Goal: Task Accomplishment & Management: Use online tool/utility

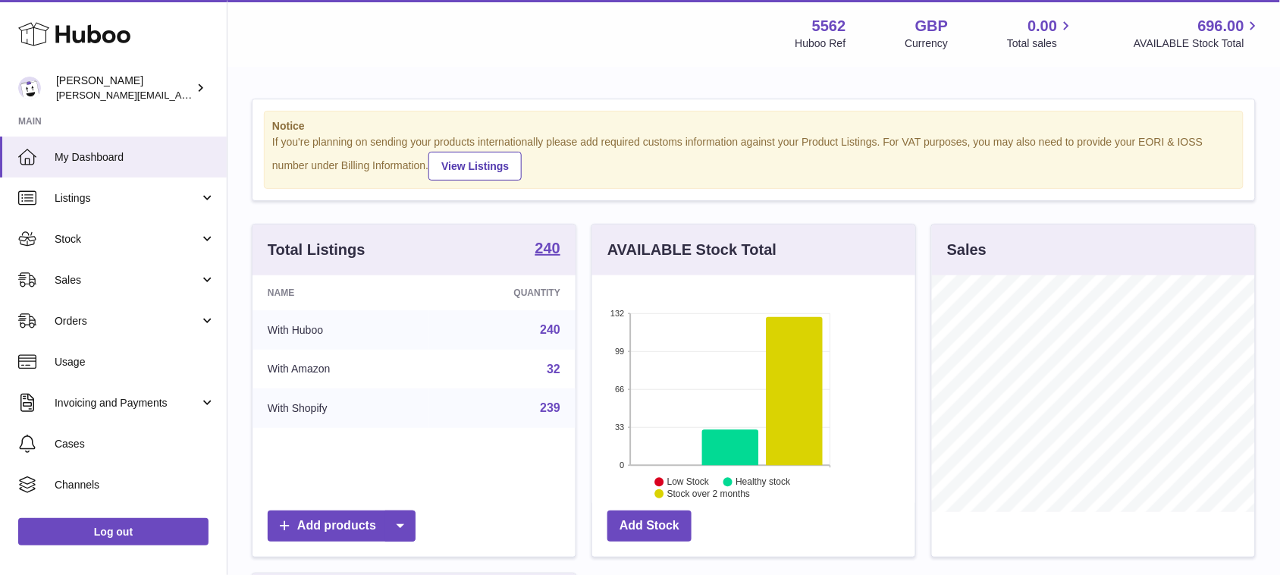
scroll to position [236, 322]
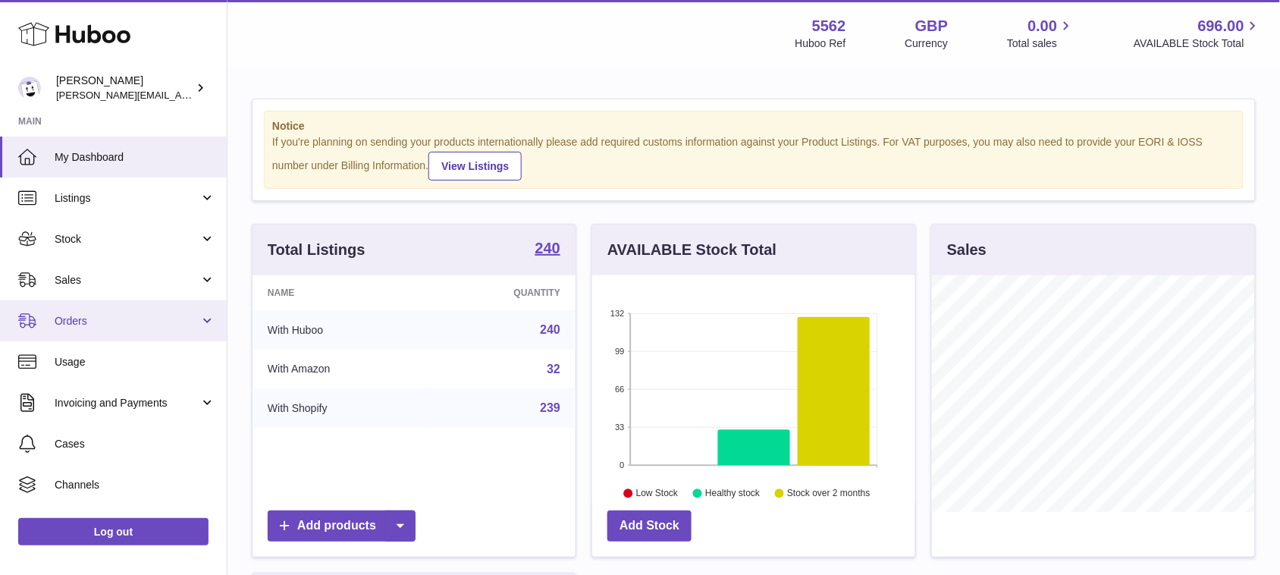
click at [184, 327] on span "Orders" at bounding box center [127, 321] width 145 height 14
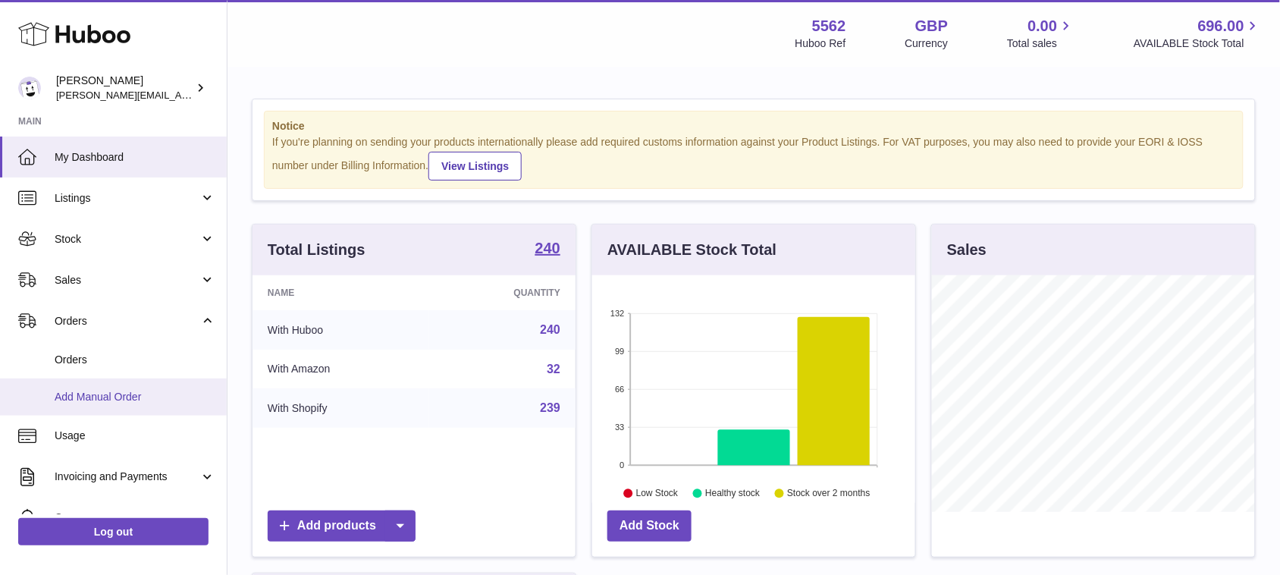
click at [127, 395] on span "Add Manual Order" at bounding box center [135, 397] width 161 height 14
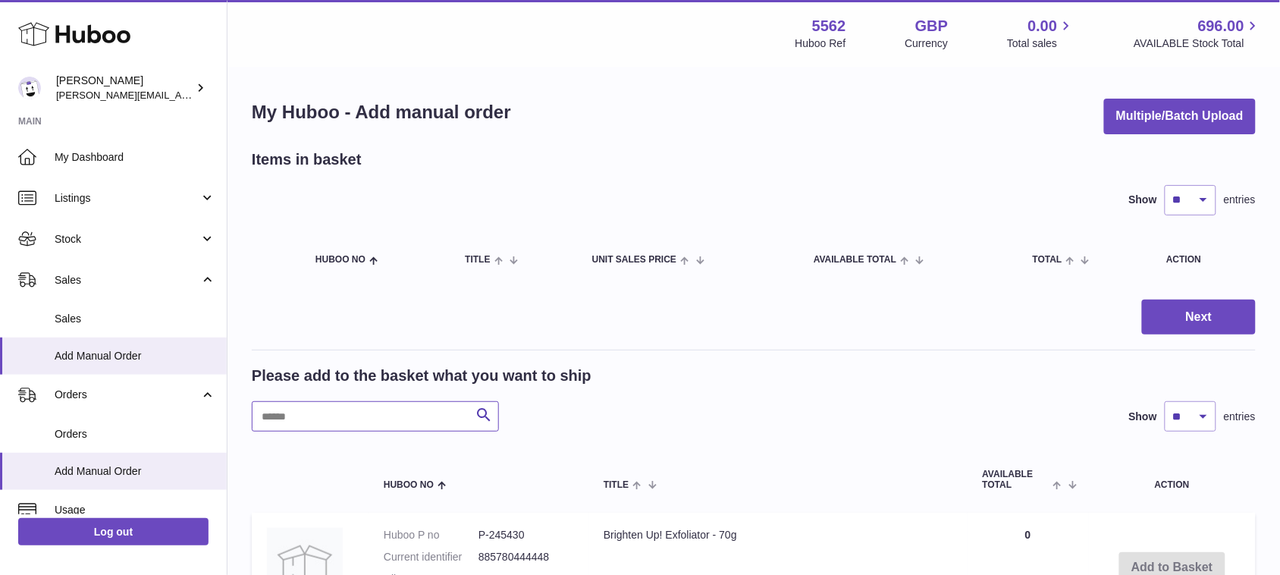
click at [406, 423] on input "text" at bounding box center [375, 416] width 247 height 30
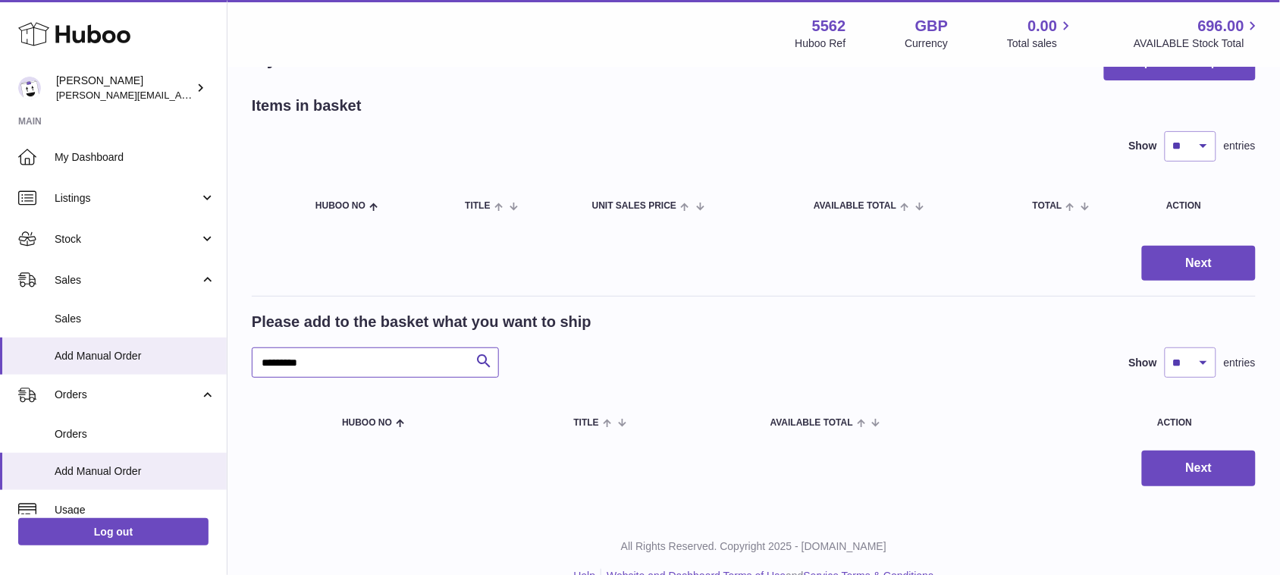
scroll to position [84, 0]
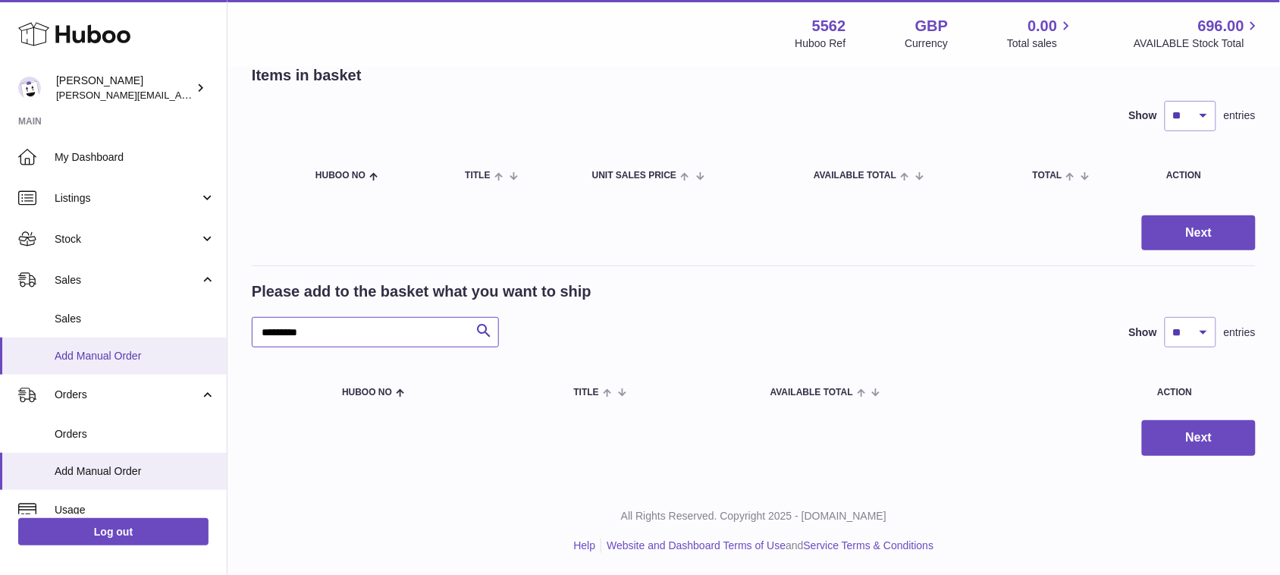
drag, startPoint x: 335, startPoint y: 330, endPoint x: 171, endPoint y: 341, distance: 164.1
click at [171, 340] on div "Huboo [PERSON_NAME] [PERSON_NAME][EMAIL_ADDRESS][DOMAIN_NAME] Main My Dashboard…" at bounding box center [640, 245] width 1280 height 659
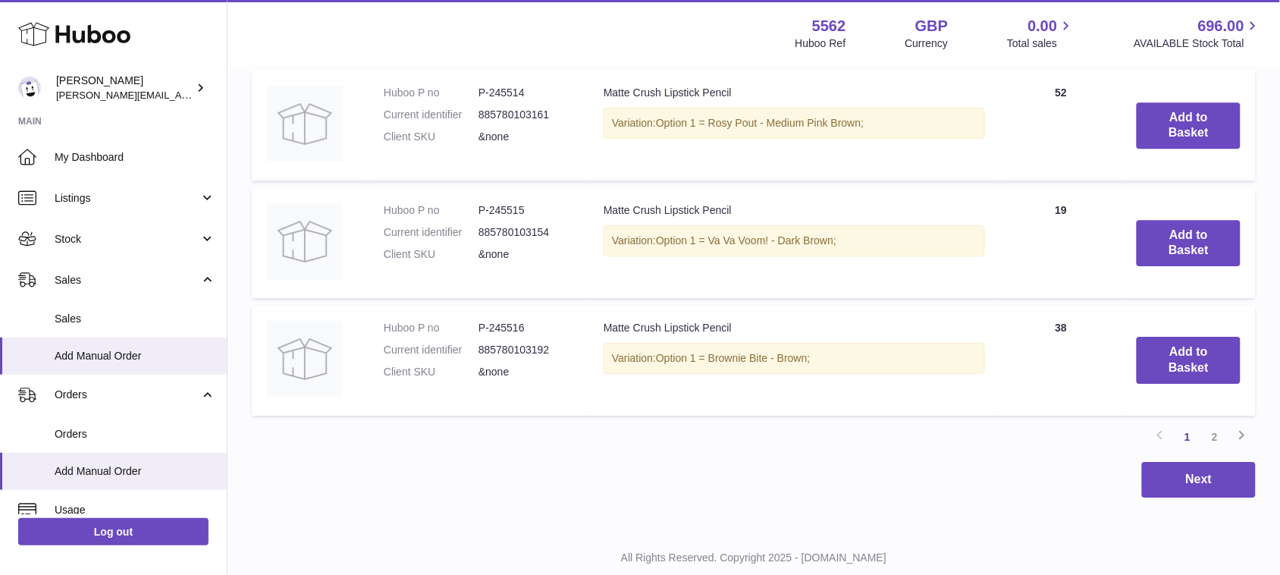
scroll to position [1306, 0]
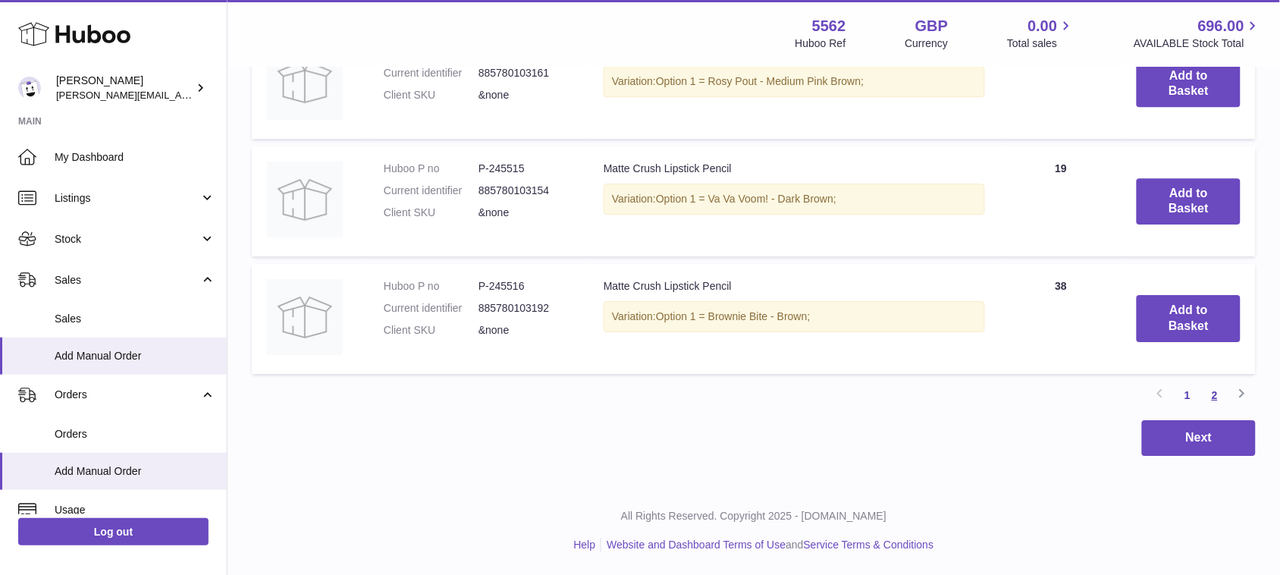
type input "**********"
click at [1217, 395] on link "2" at bounding box center [1214, 394] width 27 height 27
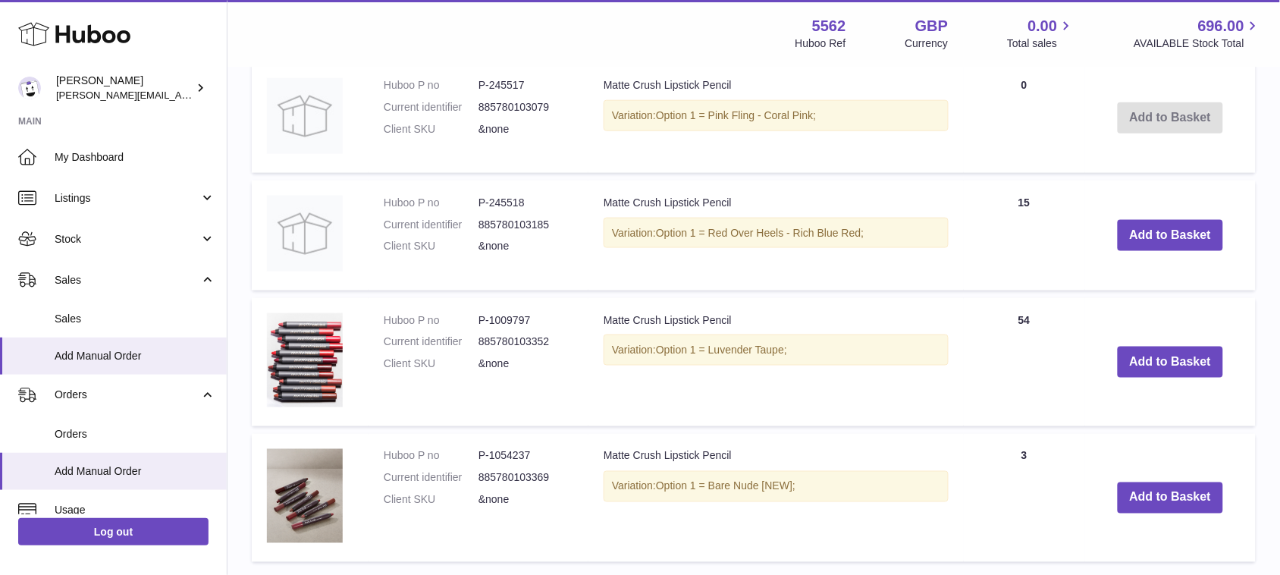
scroll to position [449, 0]
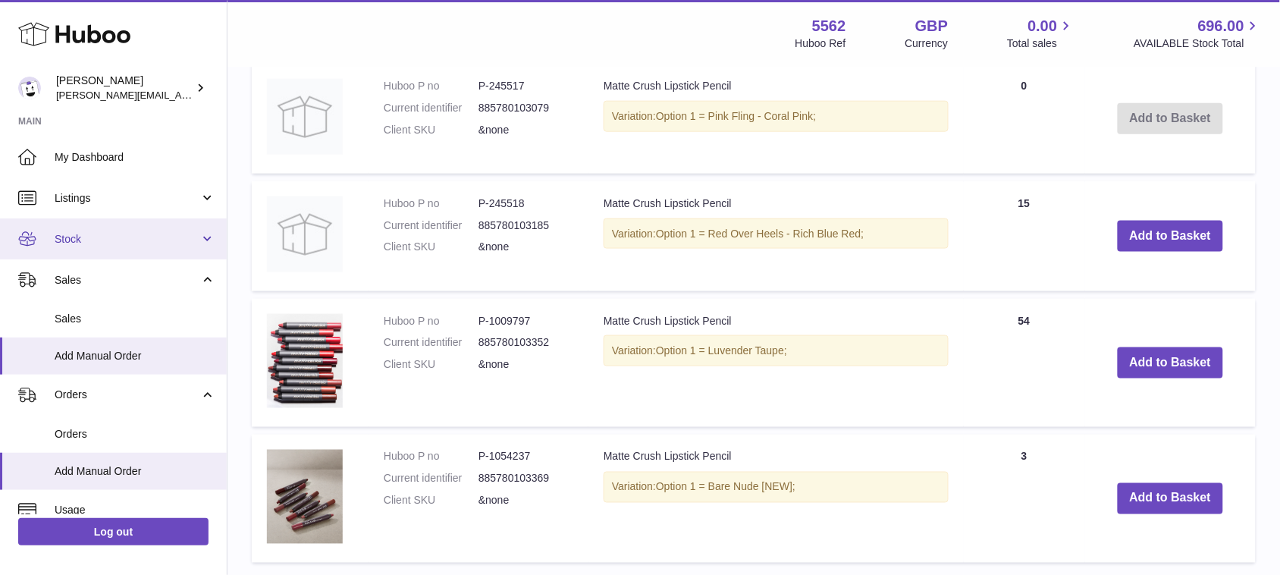
click at [112, 243] on span "Stock" at bounding box center [127, 239] width 145 height 14
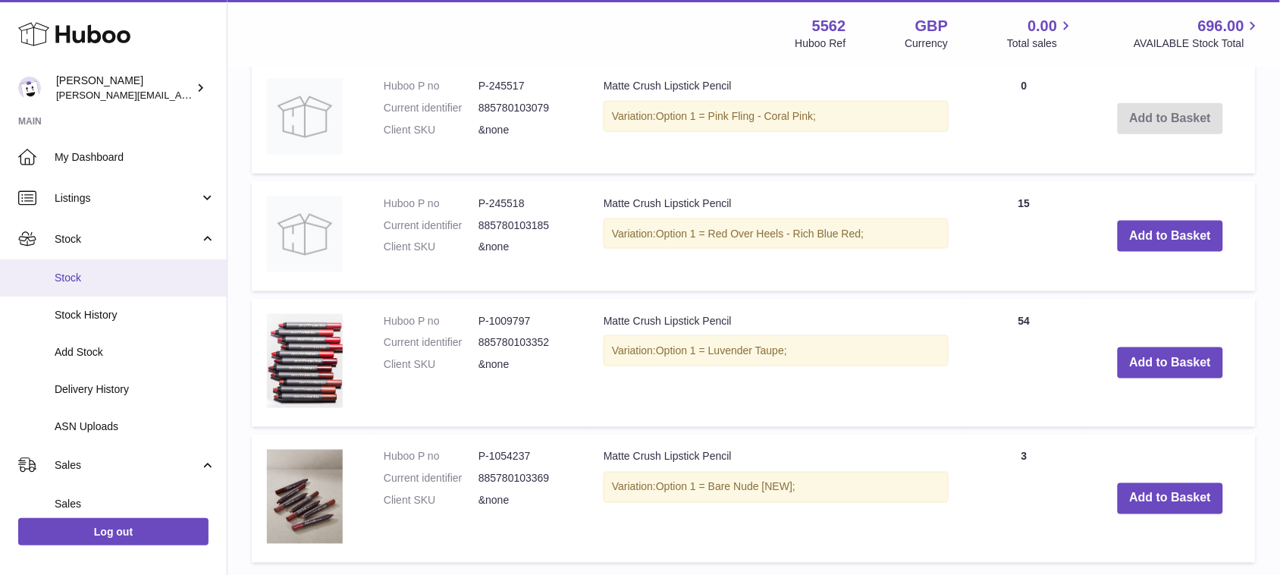
click at [86, 281] on span "Stock" at bounding box center [135, 278] width 161 height 14
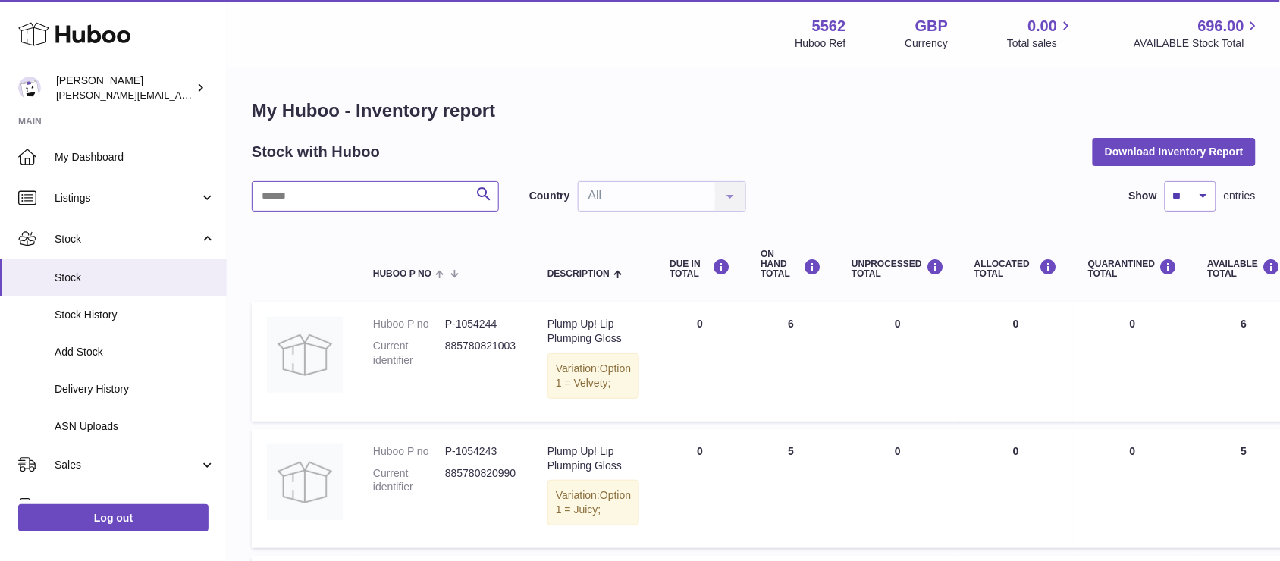
click at [408, 203] on input "text" at bounding box center [375, 196] width 247 height 30
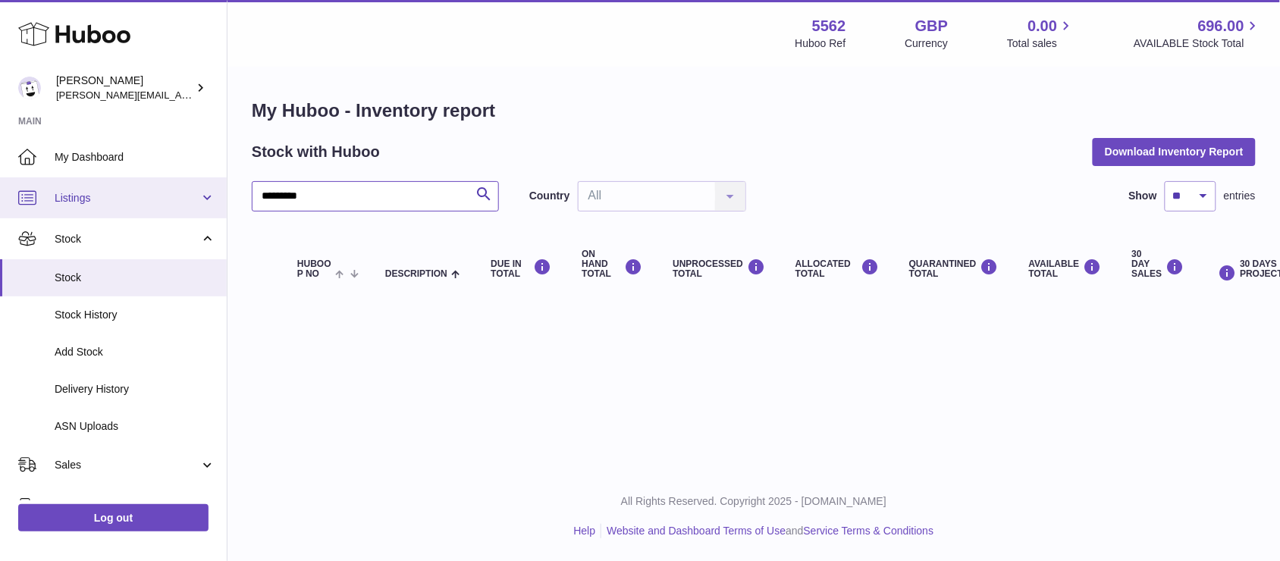
drag, startPoint x: 342, startPoint y: 190, endPoint x: 209, endPoint y: 196, distance: 132.8
click at [209, 196] on div "Huboo [PERSON_NAME] [PERSON_NAME][EMAIL_ADDRESS][DOMAIN_NAME] Main My Dashboard…" at bounding box center [640, 280] width 1280 height 561
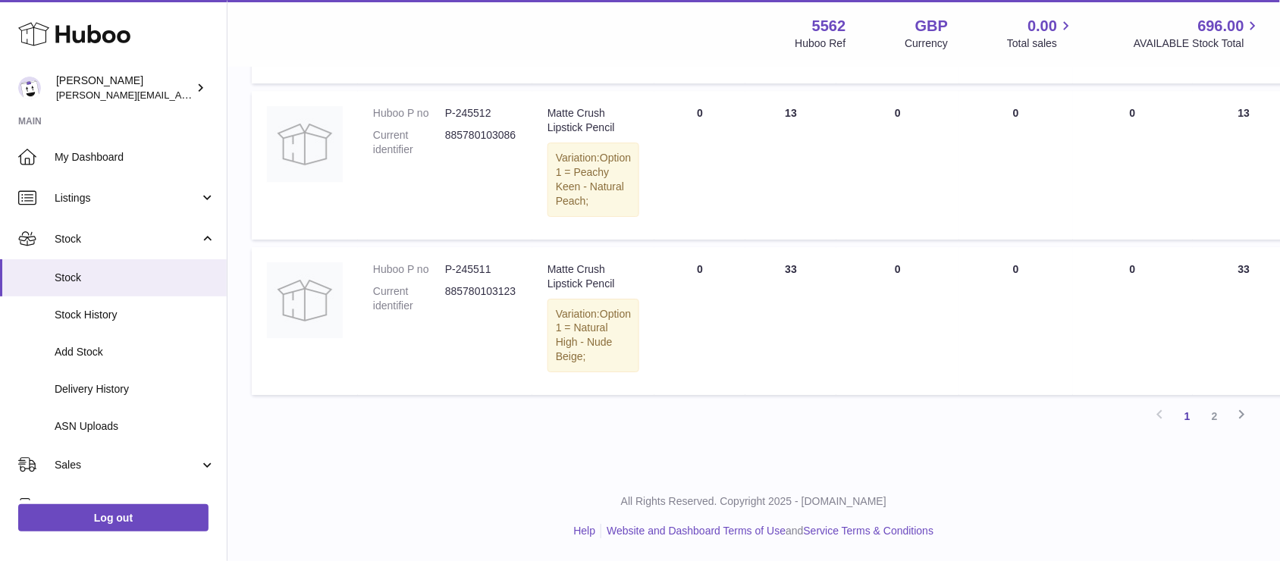
scroll to position [1574, 0]
type input "**********"
click at [1214, 419] on link "2" at bounding box center [1214, 416] width 27 height 27
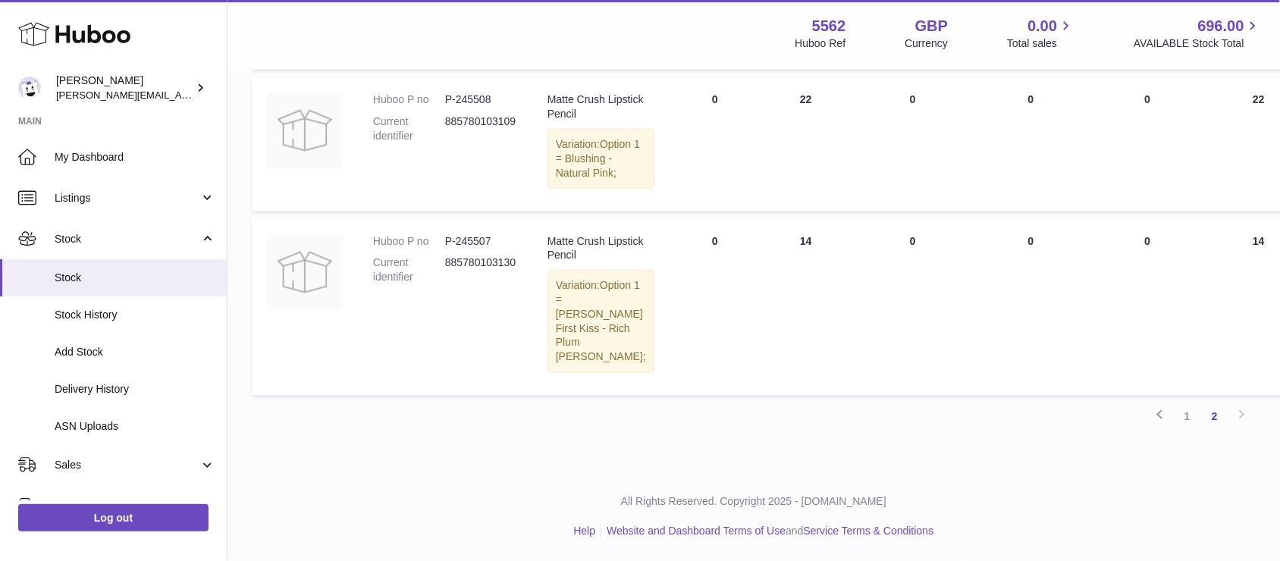
scroll to position [595, 0]
